Goal: Information Seeking & Learning: Learn about a topic

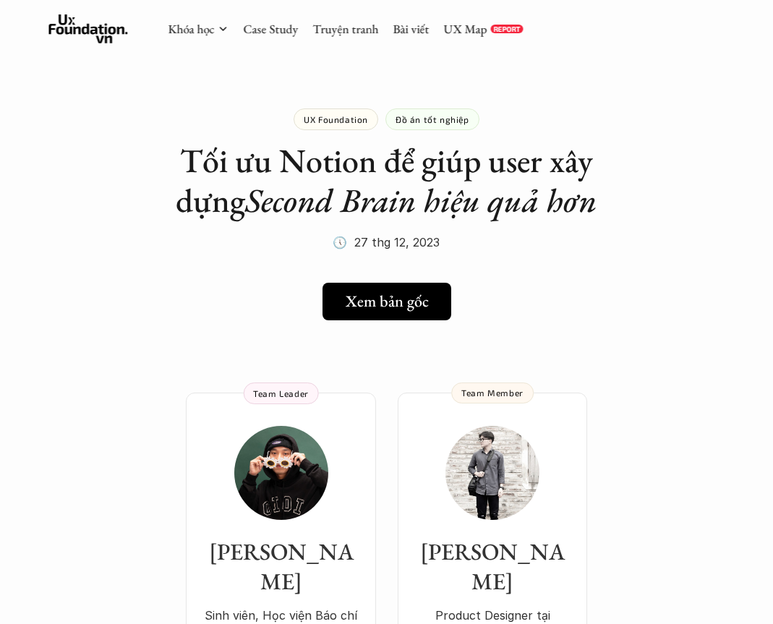
click at [258, 35] on link "Case Study" at bounding box center [270, 29] width 55 height 16
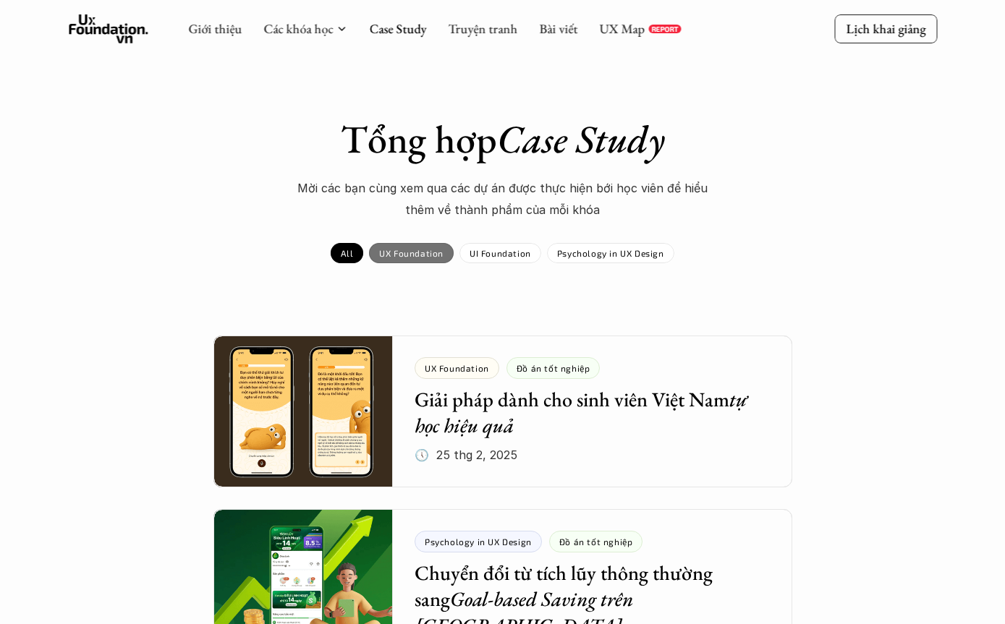
click at [410, 250] on p "UX Foundation" at bounding box center [411, 253] width 64 height 10
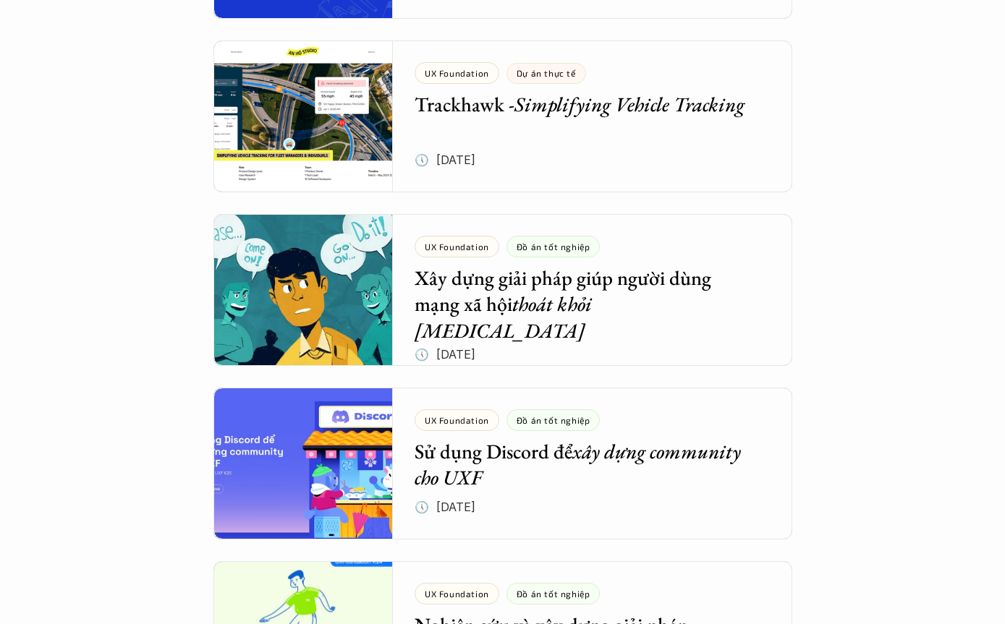
scroll to position [643, 0]
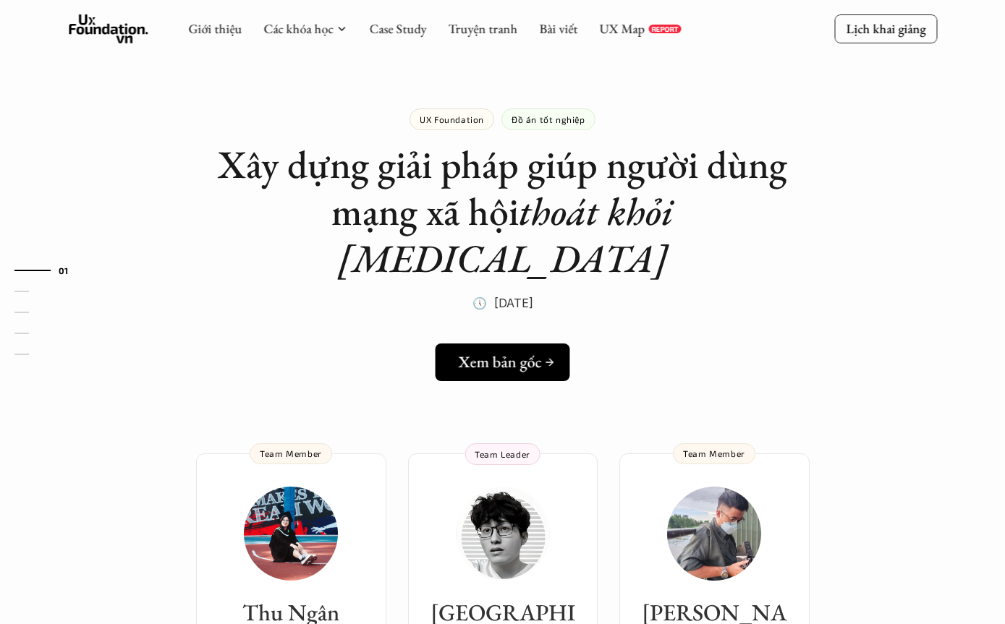
click at [527, 353] on h5 "Xem bản gốc" at bounding box center [501, 362] width 84 height 19
click at [467, 110] on div "UX Foundation" at bounding box center [452, 120] width 85 height 22
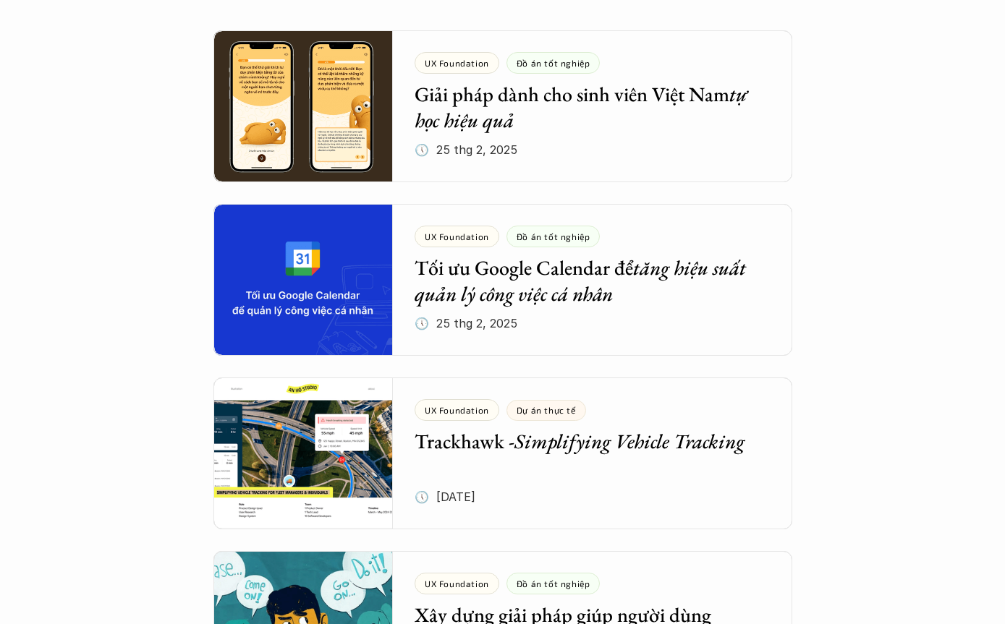
scroll to position [308, 0]
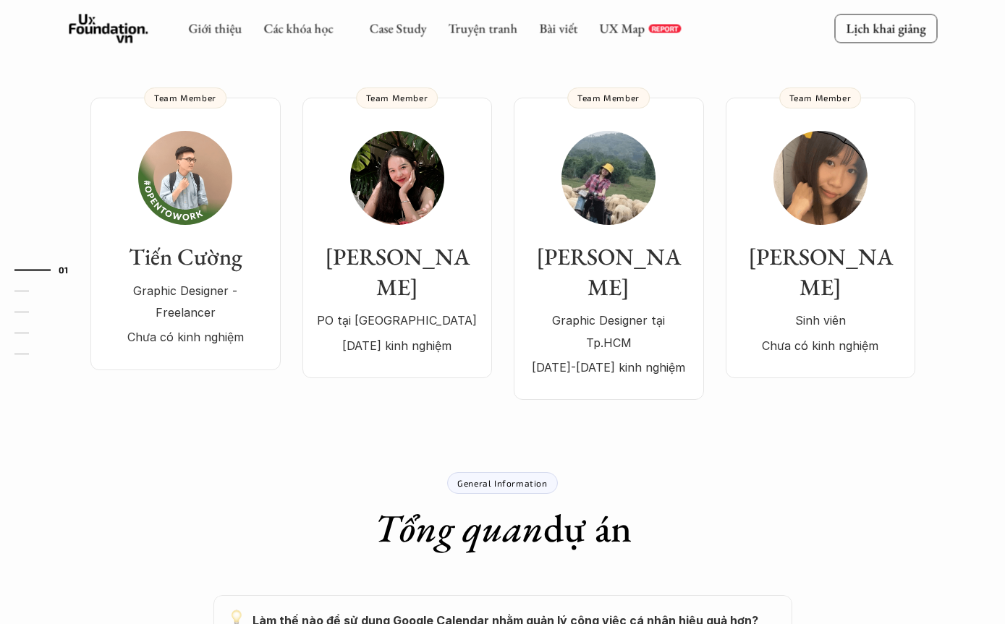
click at [606, 379] on p "[DATE]-[DATE] kinh nghiệm" at bounding box center [608, 368] width 161 height 22
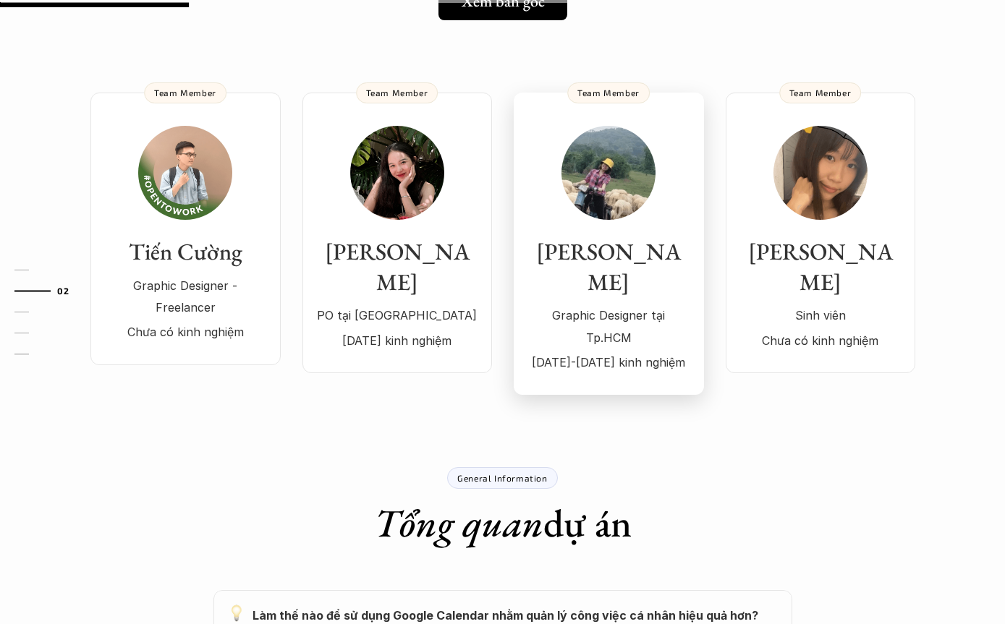
scroll to position [314, 0]
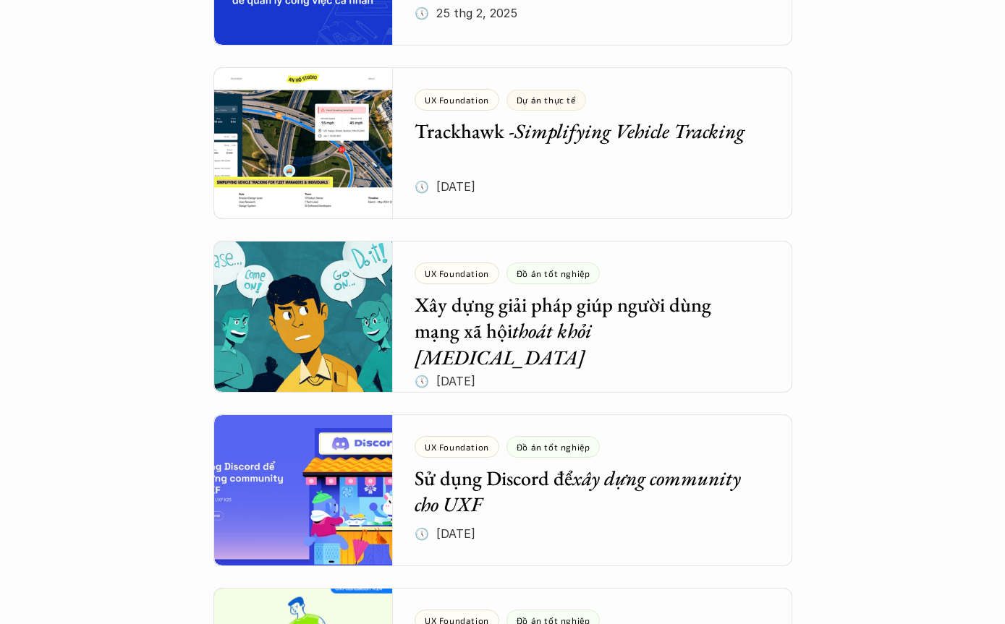
scroll to position [616, 0]
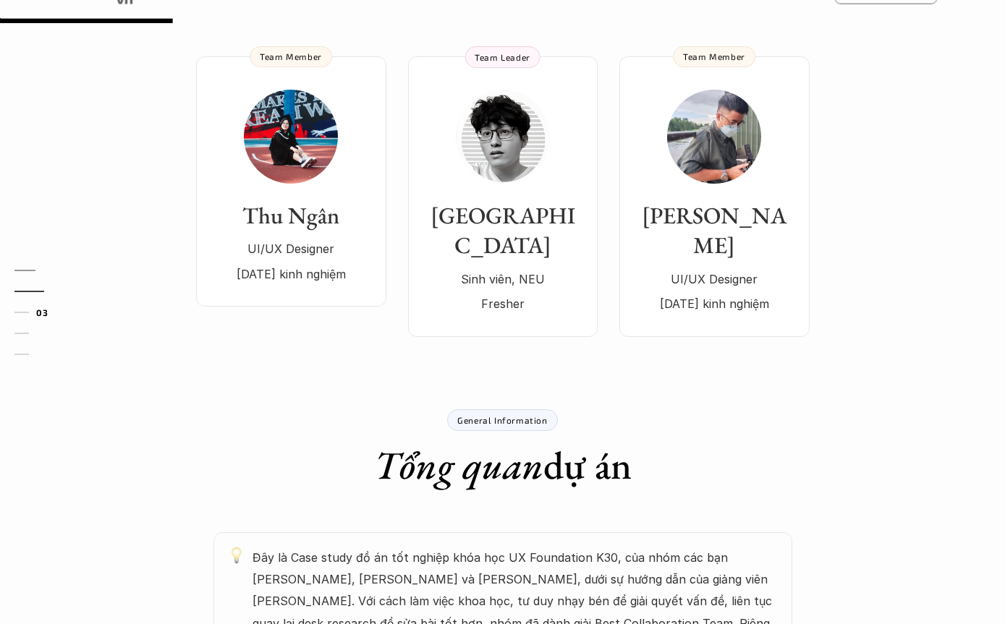
scroll to position [462, 0]
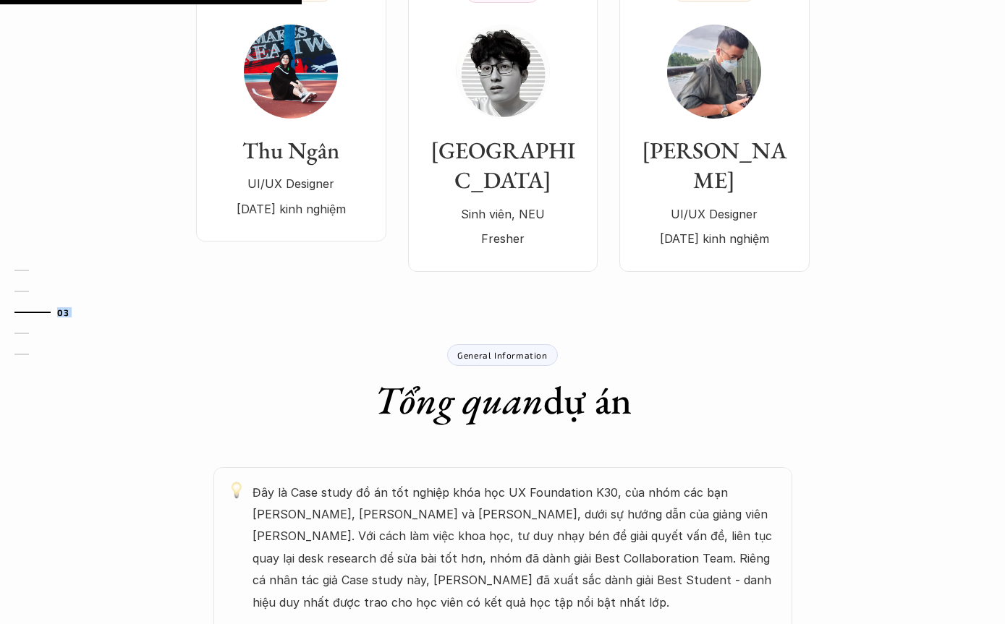
click at [6, 535] on div "01 02 03 04 05" at bounding box center [72, 312] width 145 height 624
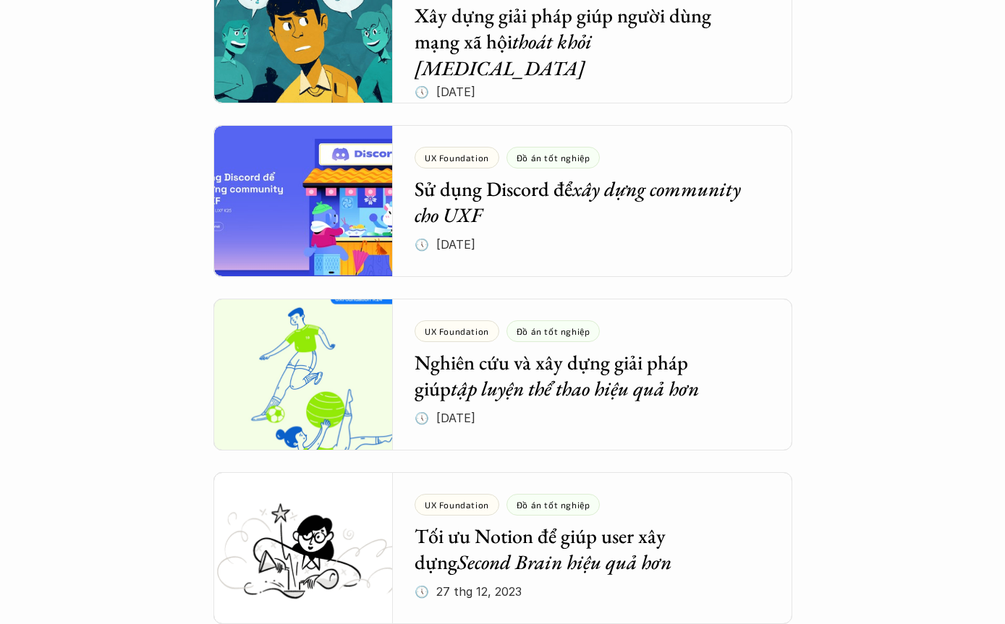
scroll to position [905, 0]
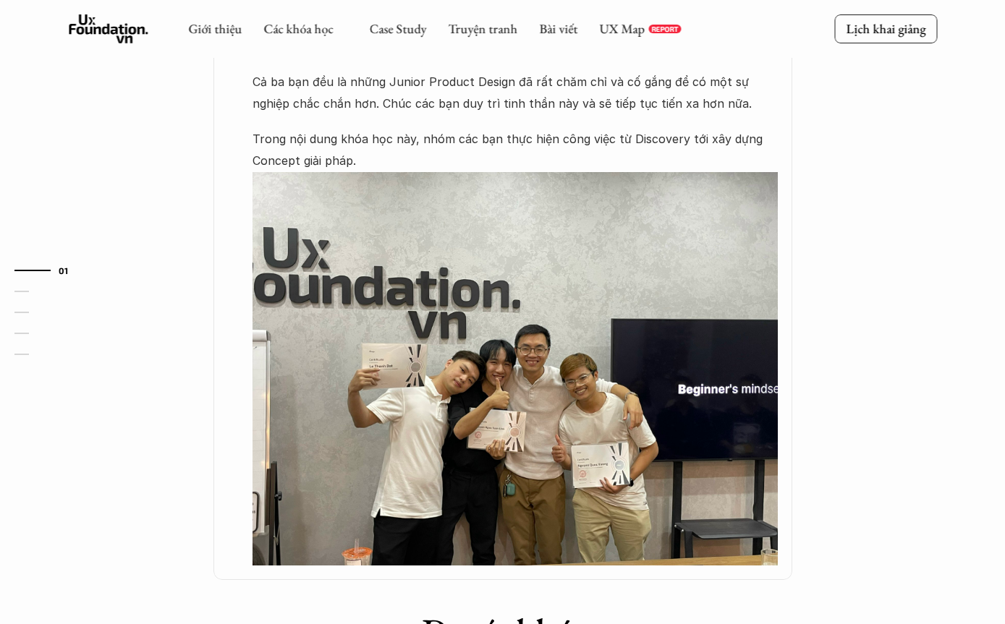
click at [773, 624] on html "UX Foundation Đồ án tốt nghiệp Sử dụng Discord để xây dựng community cho UXF 🕔 …" at bounding box center [502, 415] width 1005 height 2640
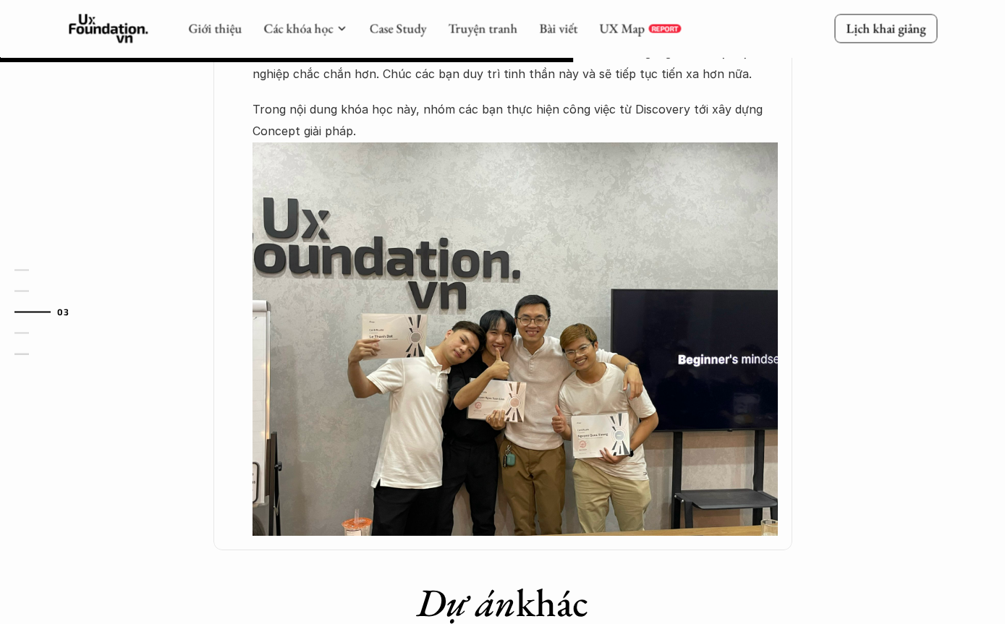
scroll to position [918, 0]
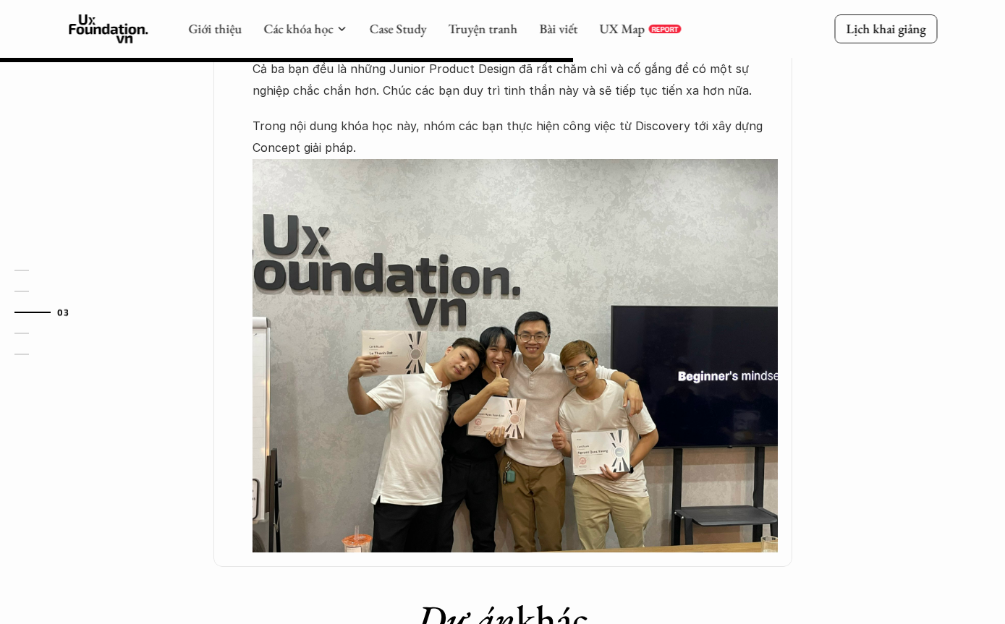
click at [510, 378] on img at bounding box center [515, 356] width 525 height 394
click at [504, 376] on img at bounding box center [515, 356] width 525 height 394
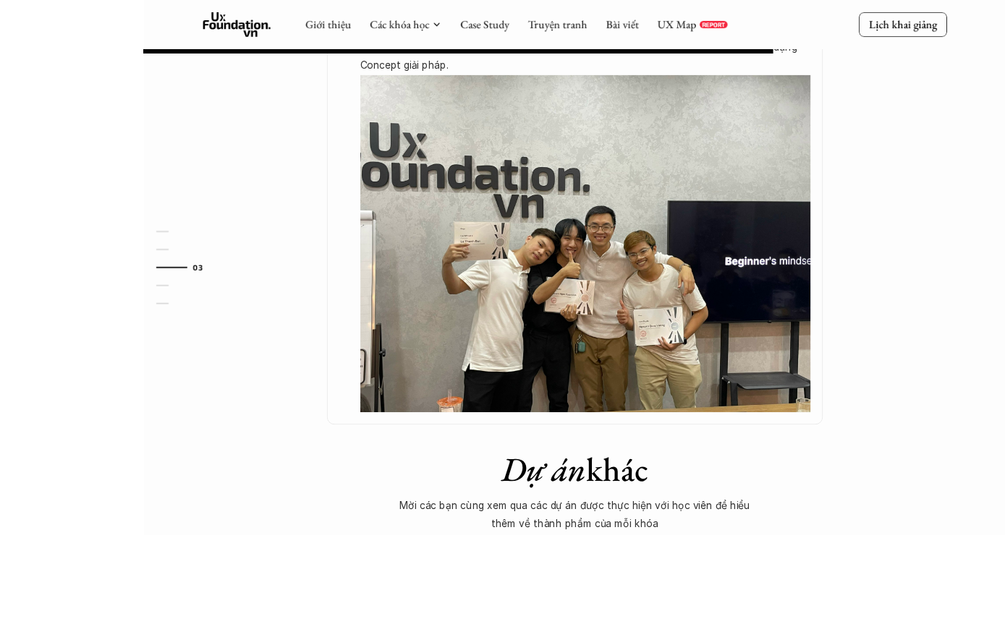
scroll to position [1177, 0]
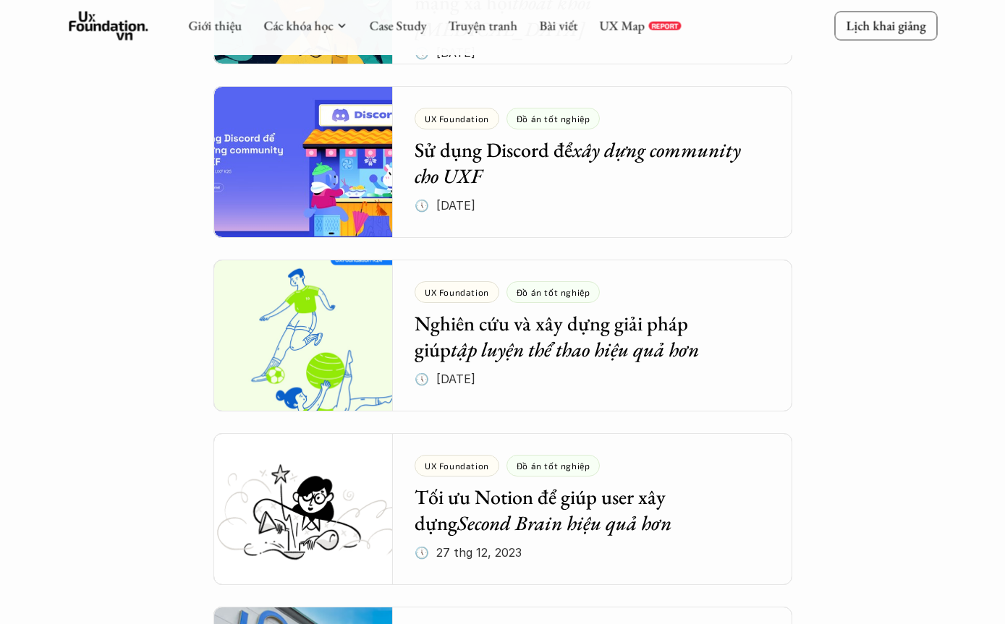
scroll to position [1121, 0]
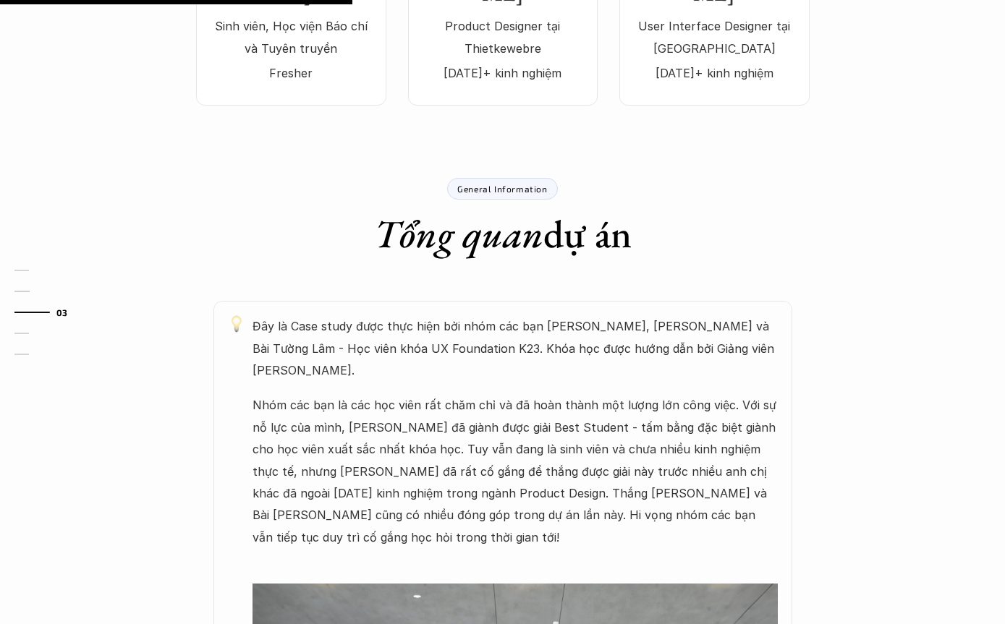
scroll to position [604, 0]
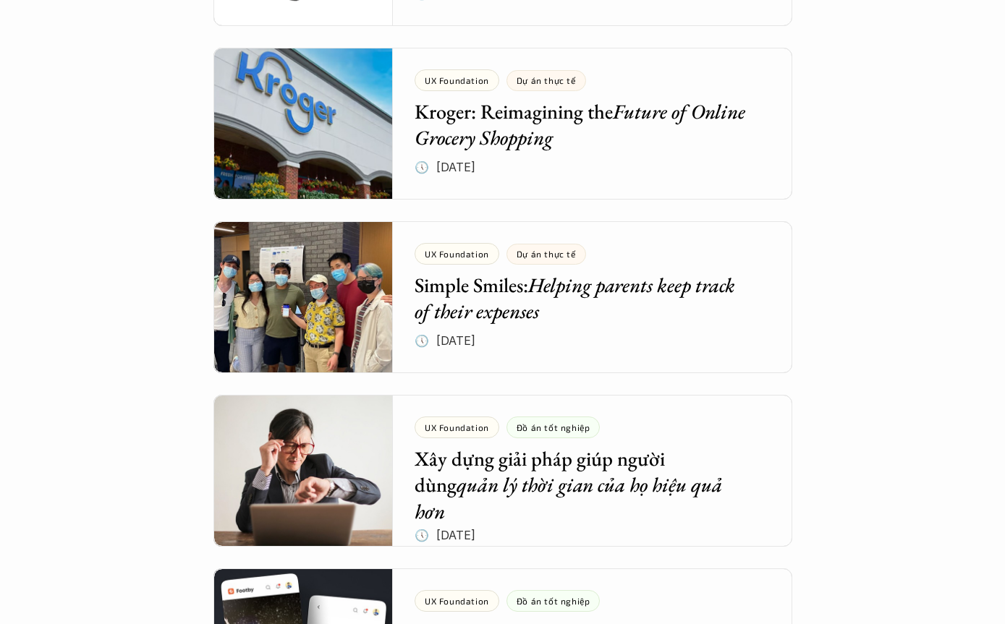
scroll to position [1506, 0]
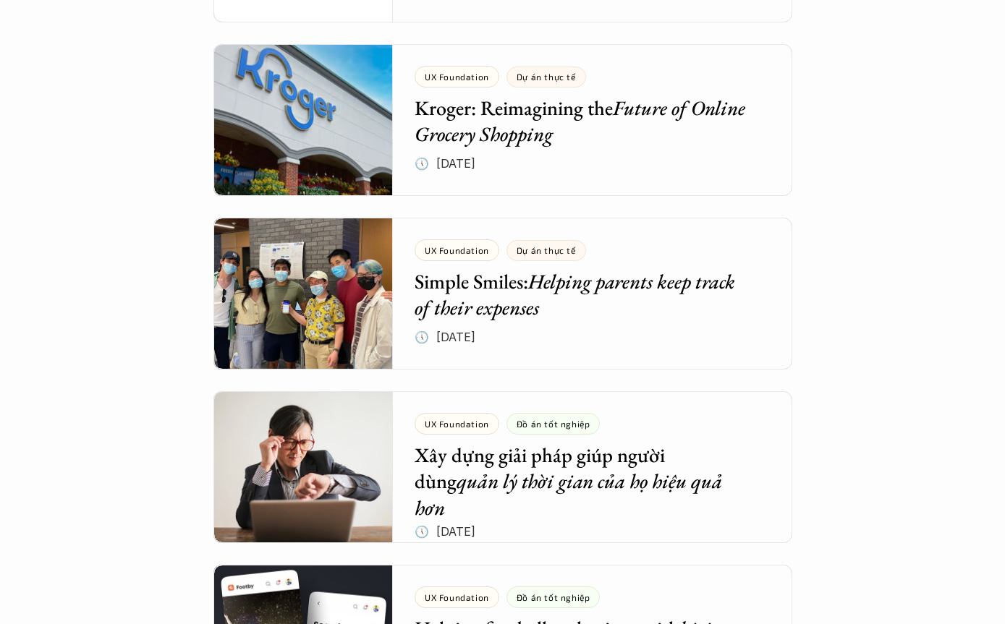
click at [755, 309] on div at bounding box center [502, 295] width 579 height 152
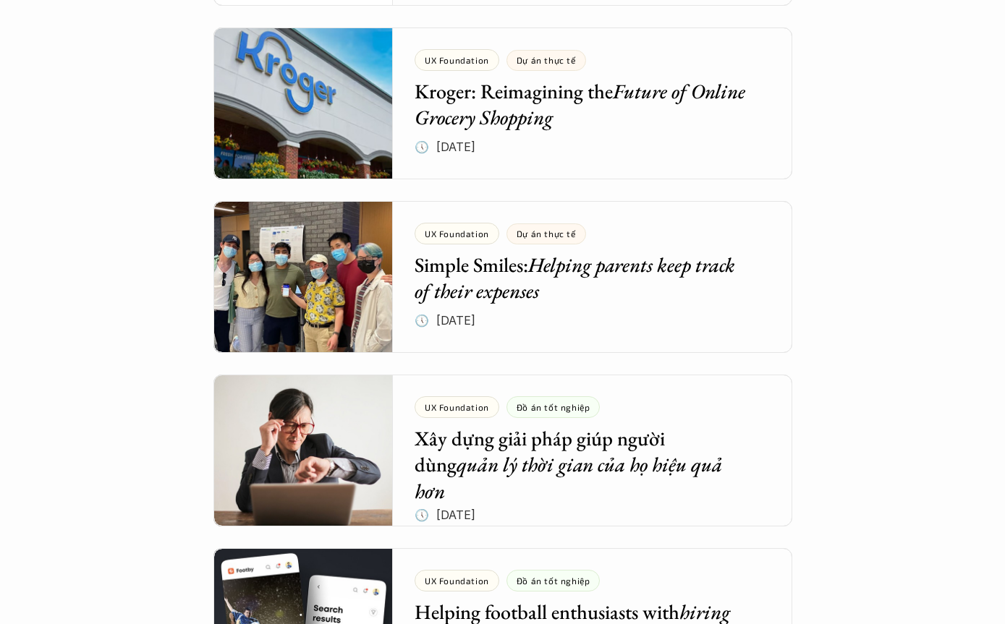
scroll to position [1566, 0]
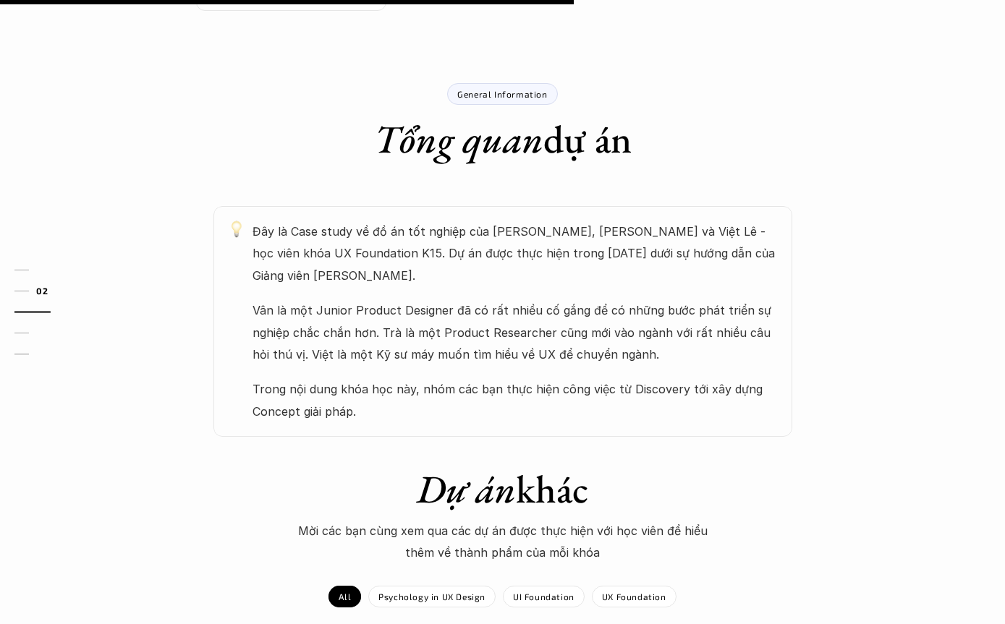
scroll to position [745, 0]
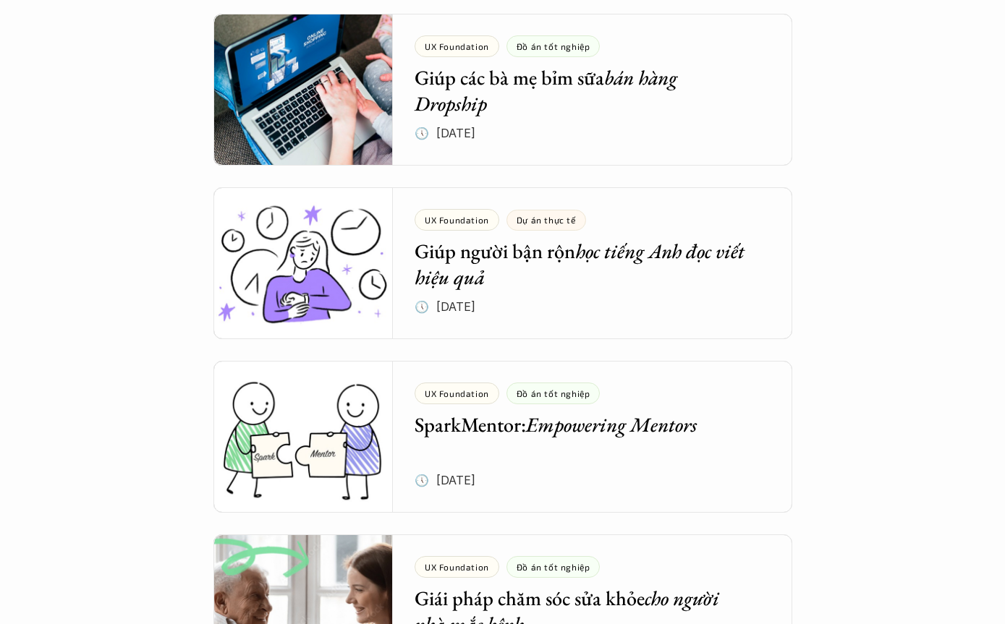
scroll to position [2238, 0]
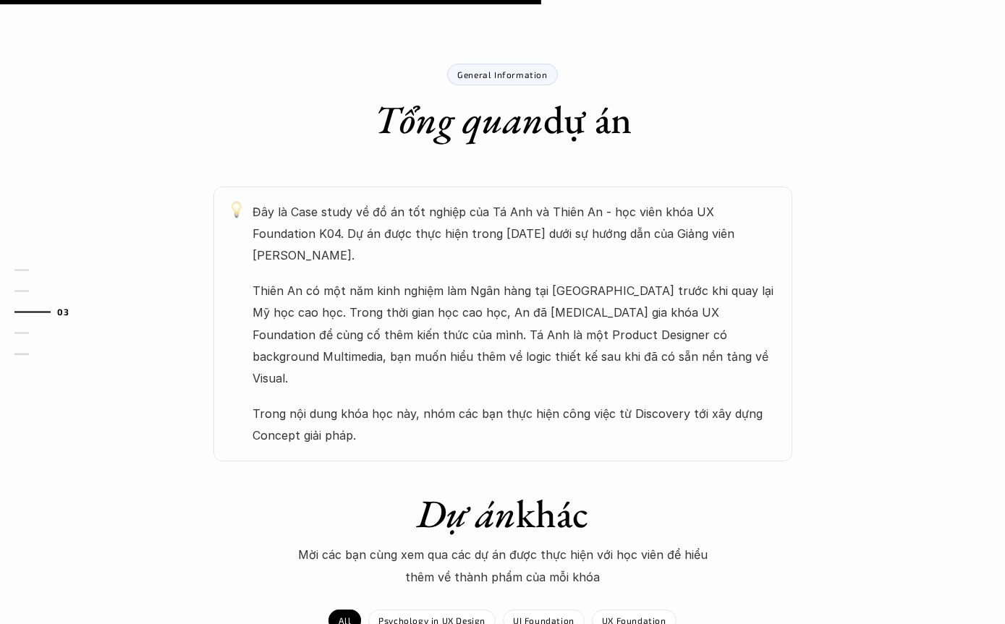
scroll to position [690, 0]
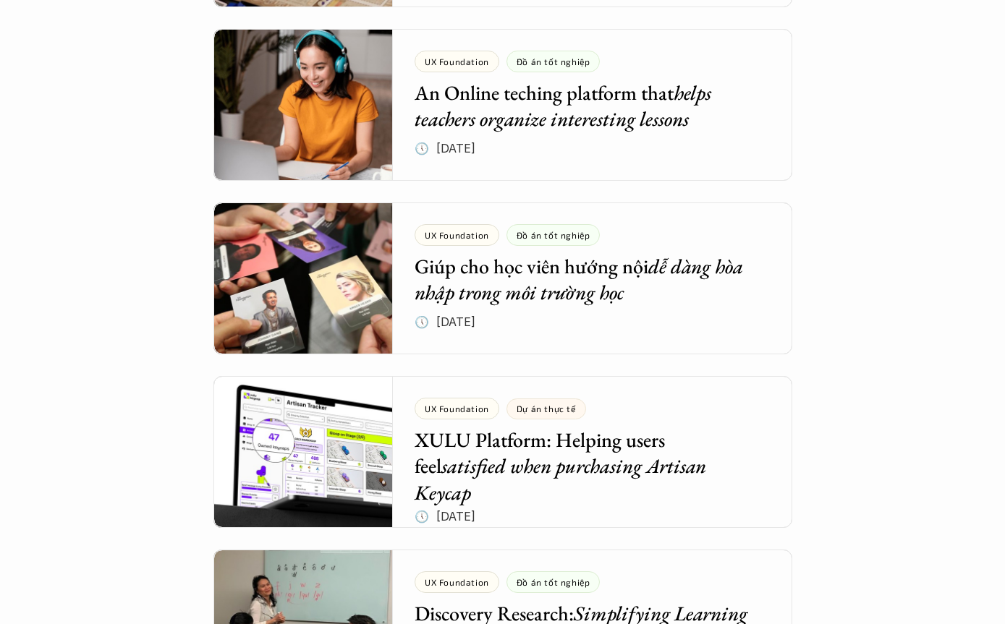
scroll to position [3114, 0]
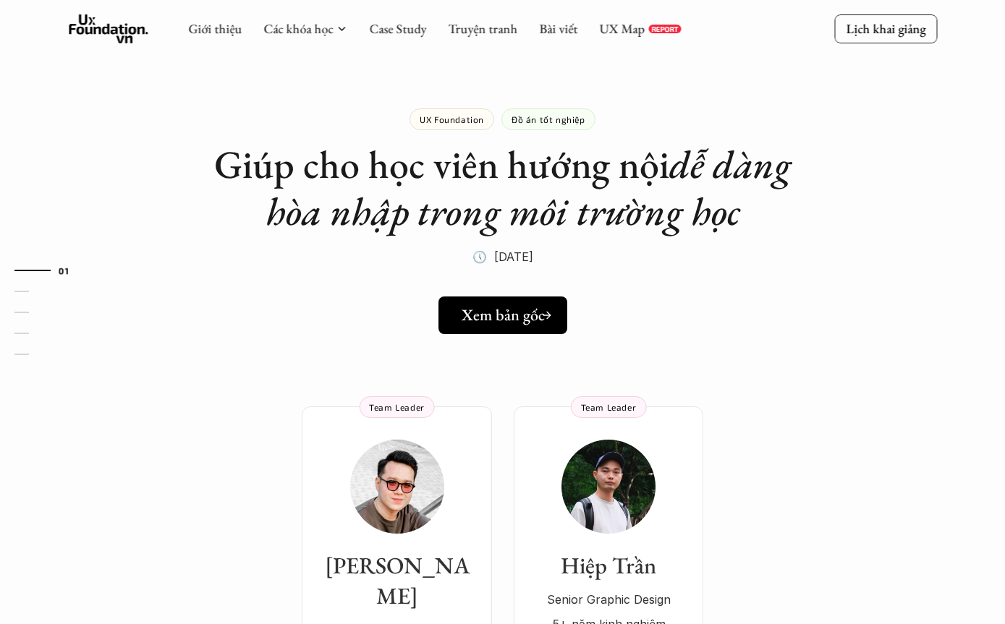
click at [535, 307] on h5 "Xem bản gốc" at bounding box center [503, 315] width 83 height 19
